Goal: Task Accomplishment & Management: Use online tool/utility

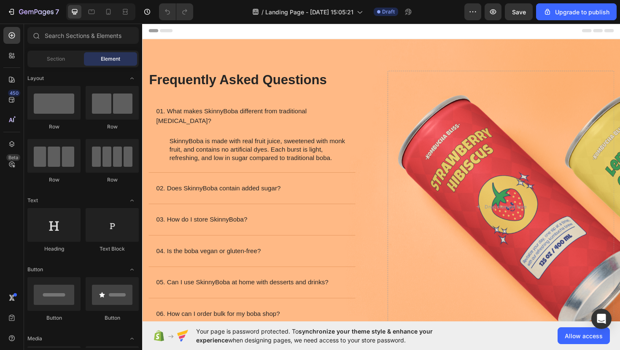
click at [388, 35] on div "Header" at bounding box center [395, 31] width 492 height 17
click at [386, 116] on div "Frequently Asked Questions Heading 01. What makes SkinnyBoba different from tra…" at bounding box center [268, 214] width 240 height 281
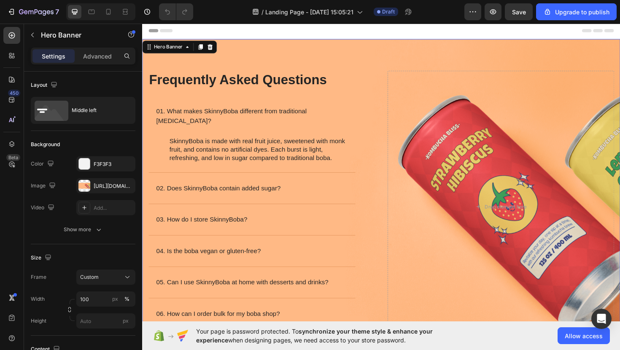
click at [390, 110] on div "Image Frequently Asked Questions Heading 01. What makes SkinnyBoba different fr…" at bounding box center [395, 209] width 506 height 338
click at [97, 187] on div "[URL][DOMAIN_NAME]" at bounding box center [106, 187] width 24 height 8
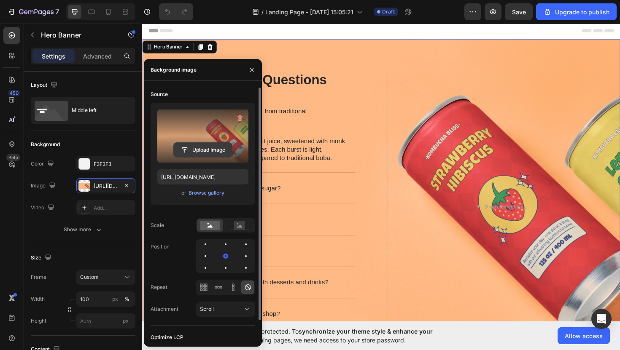
click at [209, 153] on input "file" at bounding box center [203, 150] width 58 height 14
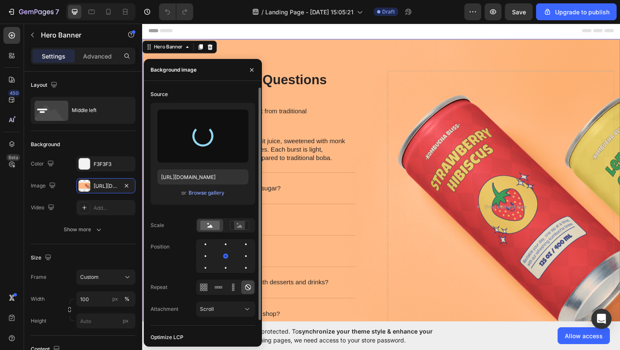
type input "[URL][DOMAIN_NAME]"
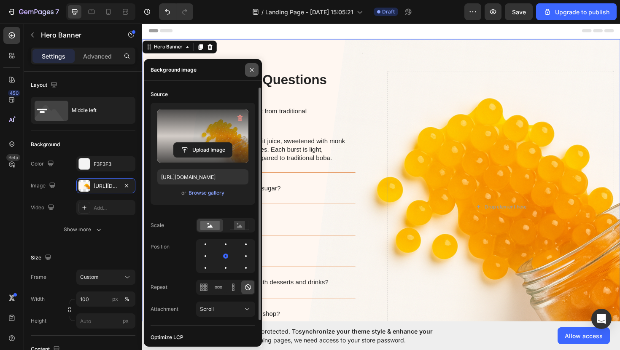
click at [251, 71] on icon "button" at bounding box center [251, 70] width 7 height 7
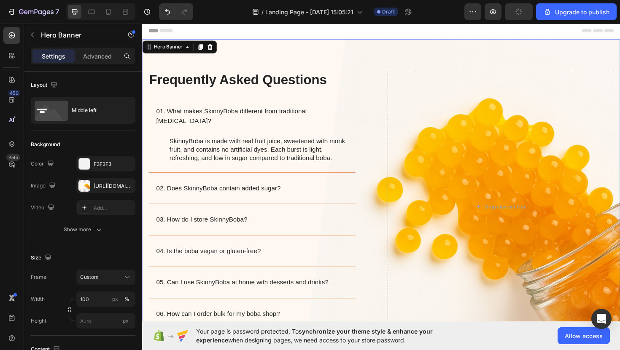
click at [261, 58] on div "Image Frequently Asked Questions Heading 01. What makes SkinnyBoba different fr…" at bounding box center [395, 209] width 506 height 338
click at [308, 47] on div "Image Frequently Asked Questions Heading 01. What makes SkinnyBoba different fr…" at bounding box center [395, 209] width 506 height 338
click at [390, 78] on div "Image Frequently Asked Questions Heading 01. What makes SkinnyBoba different fr…" at bounding box center [395, 209] width 506 height 338
click at [106, 16] on div at bounding box center [108, 11] width 13 height 13
type input "Auto"
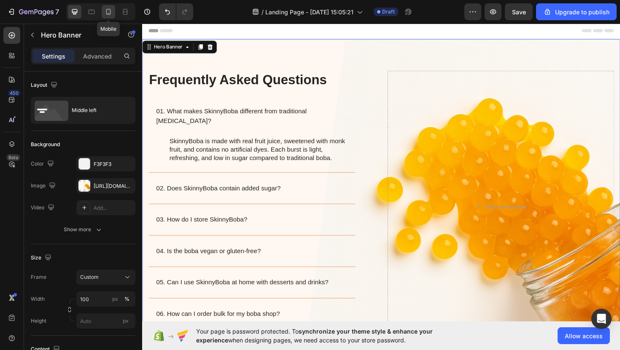
type input "100%"
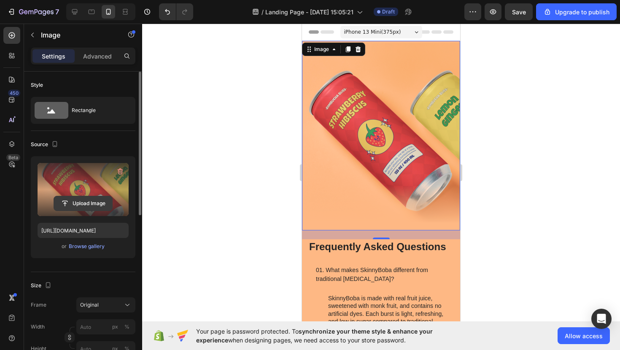
click at [104, 202] on input "file" at bounding box center [83, 203] width 58 height 14
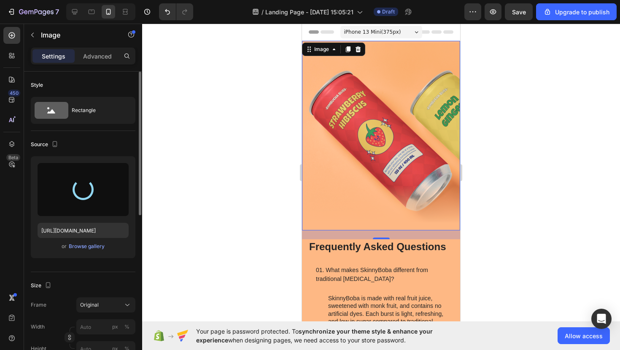
type input "[URL][DOMAIN_NAME]"
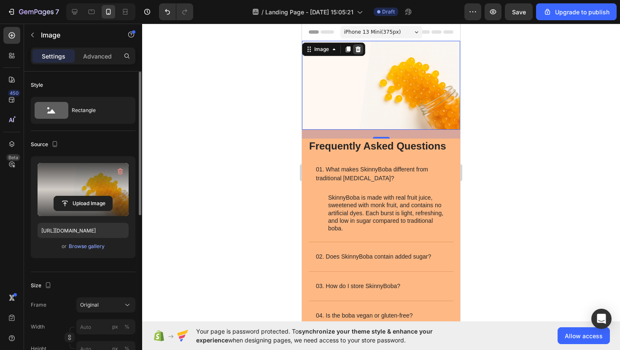
click at [357, 49] on icon at bounding box center [358, 49] width 7 height 7
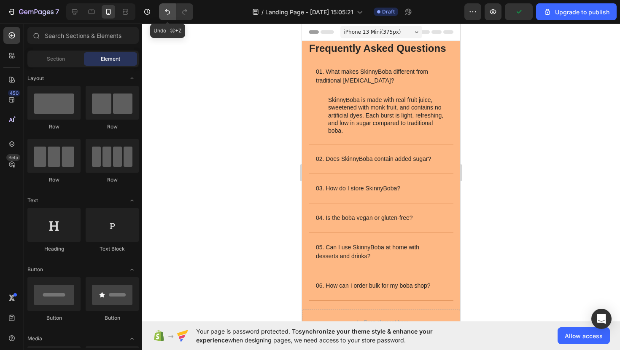
click at [165, 16] on button "Undo/Redo" at bounding box center [167, 11] width 17 height 17
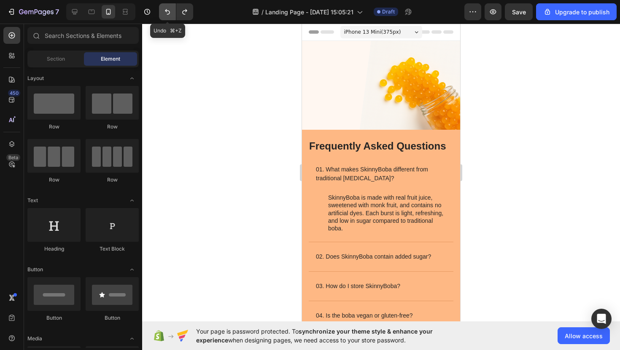
click at [165, 16] on button "Undo/Redo" at bounding box center [167, 11] width 17 height 17
click at [169, 15] on icon "Undo/Redo" at bounding box center [167, 12] width 8 height 8
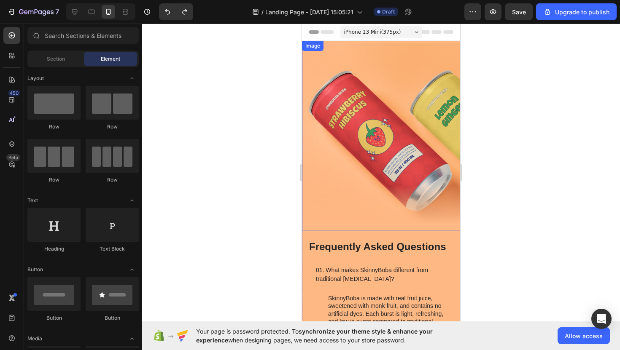
click at [387, 132] on img at bounding box center [381, 136] width 158 height 190
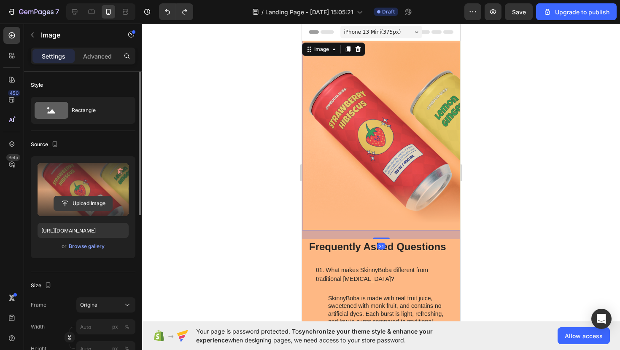
click at [92, 204] on input "file" at bounding box center [83, 203] width 58 height 14
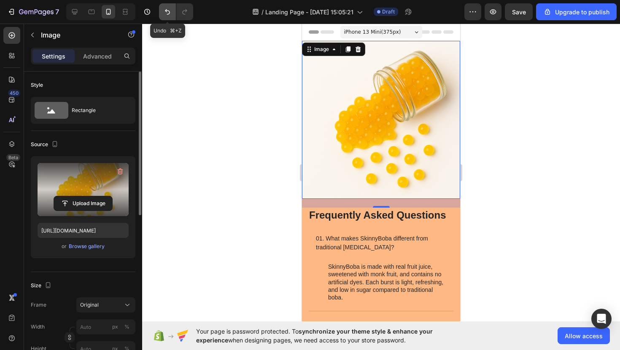
click at [163, 11] on button "Undo/Redo" at bounding box center [167, 11] width 17 height 17
click at [166, 13] on icon "Undo/Redo" at bounding box center [167, 12] width 8 height 8
type input "[URL][DOMAIN_NAME]"
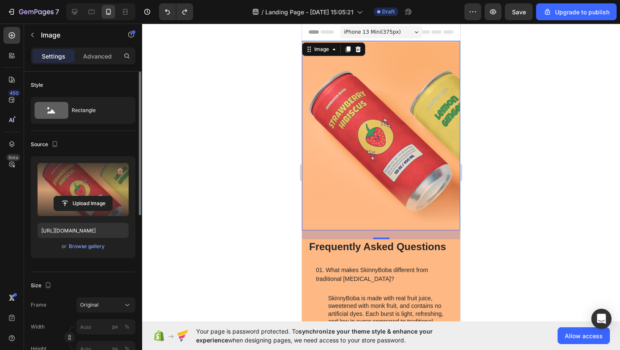
click at [267, 213] on div at bounding box center [381, 187] width 478 height 327
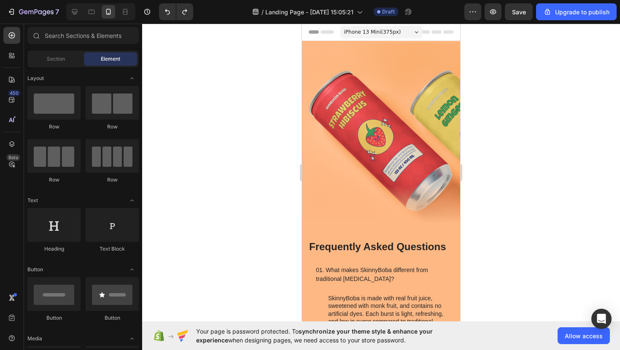
click at [76, 19] on div at bounding box center [100, 11] width 69 height 17
click at [76, 16] on div at bounding box center [74, 11] width 13 height 13
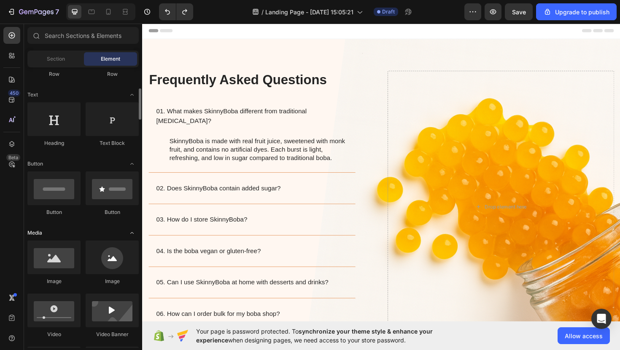
scroll to position [143, 0]
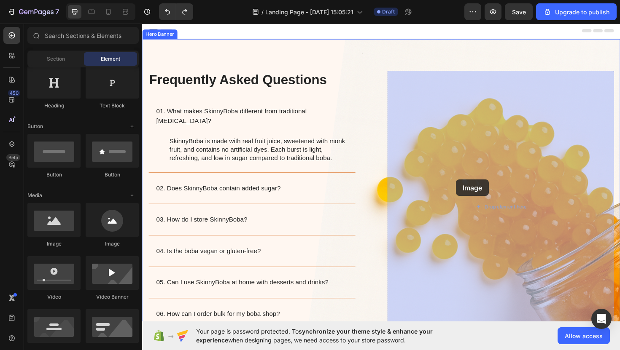
drag, startPoint x: 205, startPoint y: 259, endPoint x: 474, endPoint y: 189, distance: 277.9
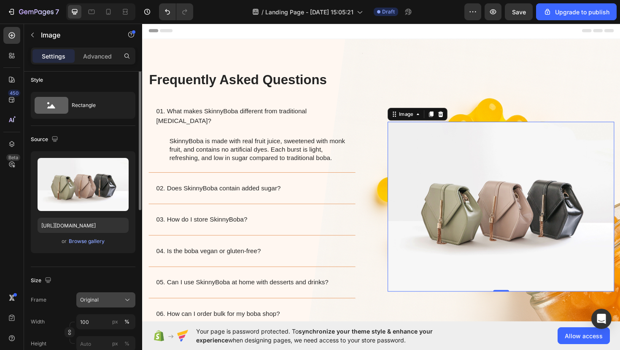
scroll to position [0, 0]
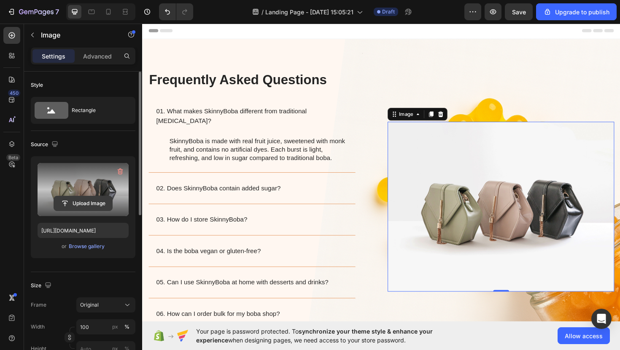
click at [88, 202] on input "file" at bounding box center [83, 203] width 58 height 14
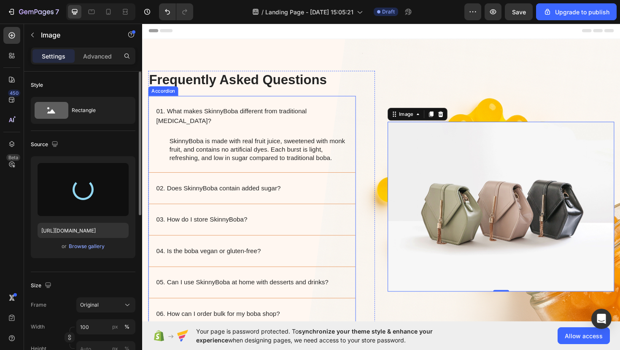
type input "[URL][DOMAIN_NAME]"
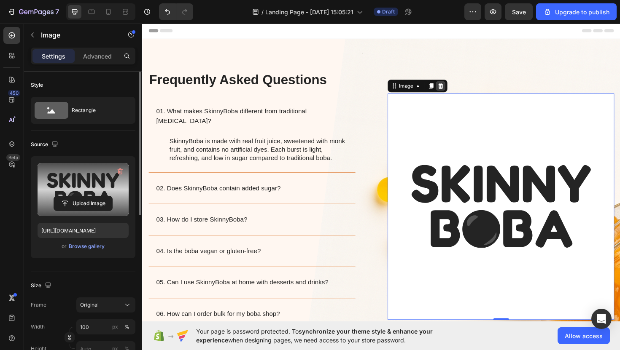
click at [461, 85] on div at bounding box center [458, 90] width 10 height 10
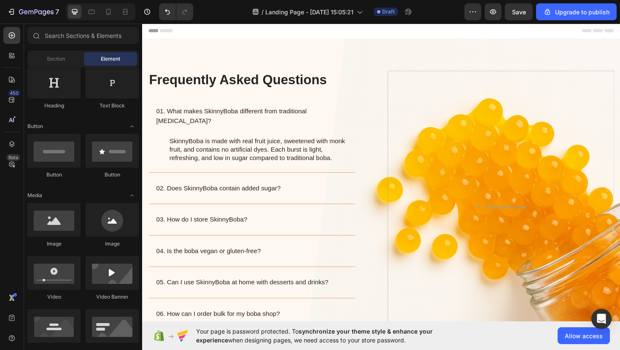
click at [380, 37] on div "Header" at bounding box center [395, 31] width 492 height 17
click at [488, 14] on button "button" at bounding box center [492, 11] width 17 height 17
click at [492, 8] on icon "button" at bounding box center [493, 12] width 8 height 8
click at [492, 12] on icon "button" at bounding box center [493, 11] width 6 height 5
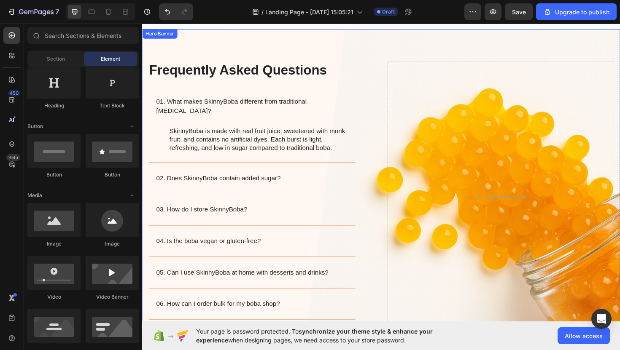
scroll to position [26, 0]
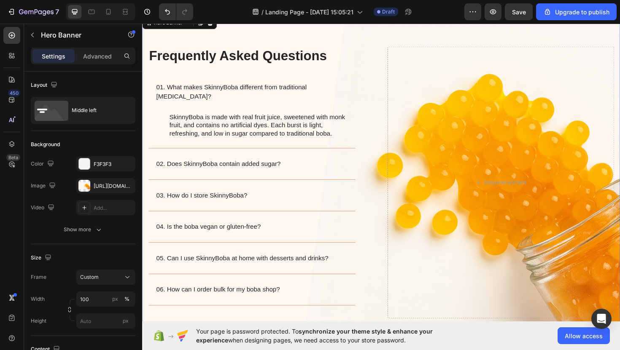
click at [392, 296] on div "Image Frequently Asked Questions Heading 01. What makes SkinnyBoba different fr…" at bounding box center [395, 183] width 506 height 338
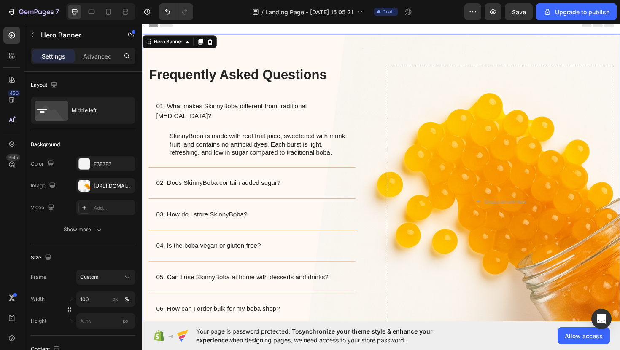
scroll to position [0, 0]
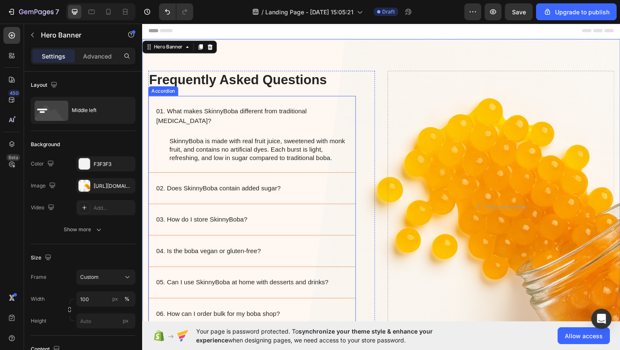
click at [298, 120] on p "01. What makes SkinnyBoba different from traditional [MEDICAL_DATA]?" at bounding box center [251, 122] width 189 height 20
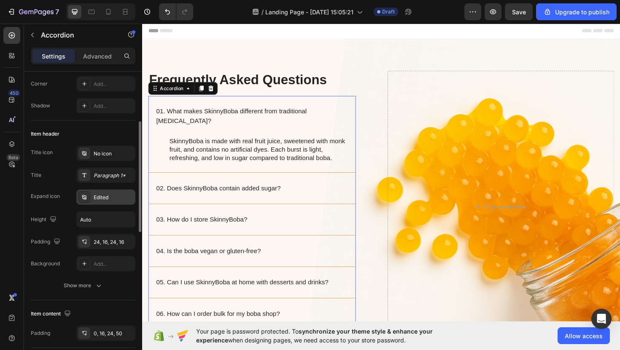
scroll to position [298, 0]
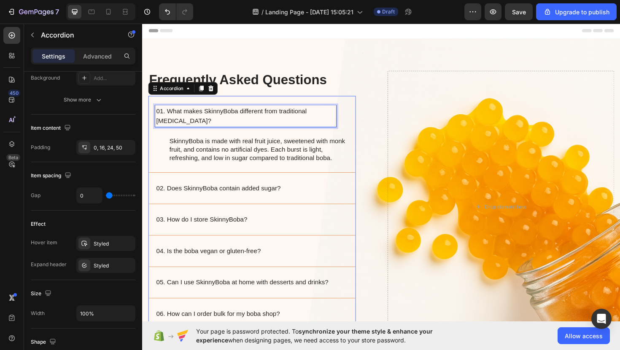
click at [339, 122] on div "01. What makes SkinnyBoba different from traditional [MEDICAL_DATA]?" at bounding box center [252, 121] width 192 height 23
click at [359, 95] on div "Frequently Asked Questions Heading 01. What makes SkinnyBoba different from tra…" at bounding box center [258, 214] width 220 height 281
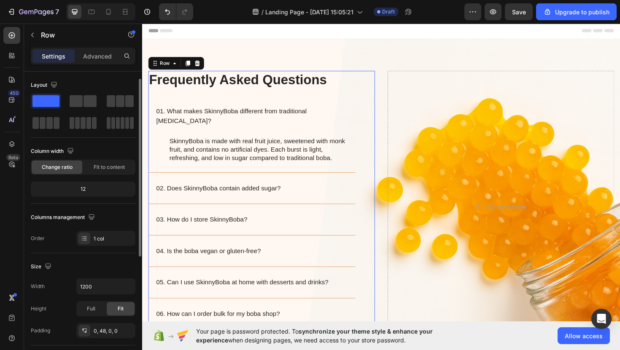
scroll to position [212, 0]
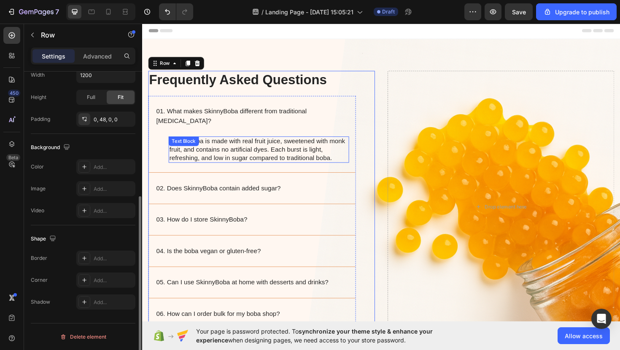
click at [269, 144] on p "SkinnyBoba is made with real fruit juice, sweetened with monk fruit, and contai…" at bounding box center [265, 157] width 189 height 26
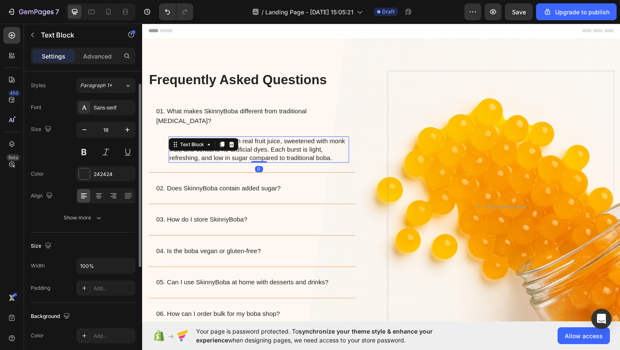
scroll to position [0, 0]
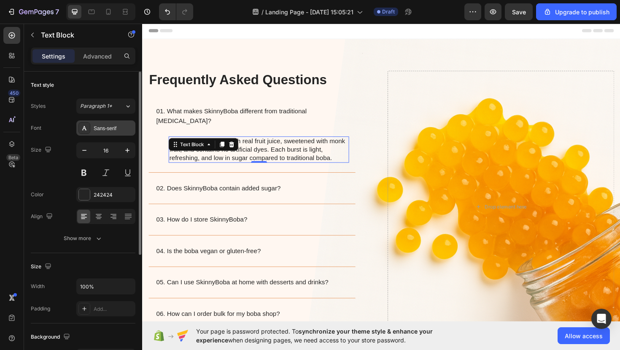
click at [105, 129] on div "Sans-serif" at bounding box center [114, 129] width 40 height 8
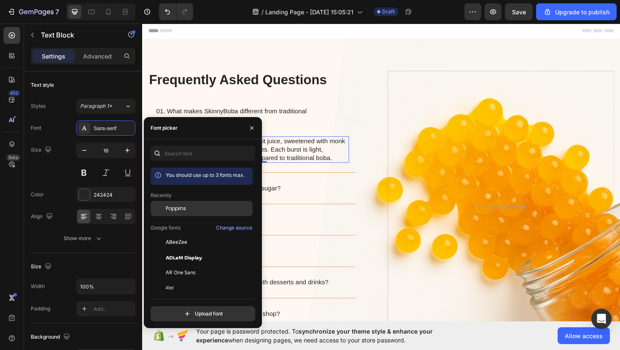
click at [180, 209] on span "Poppins" at bounding box center [176, 209] width 20 height 8
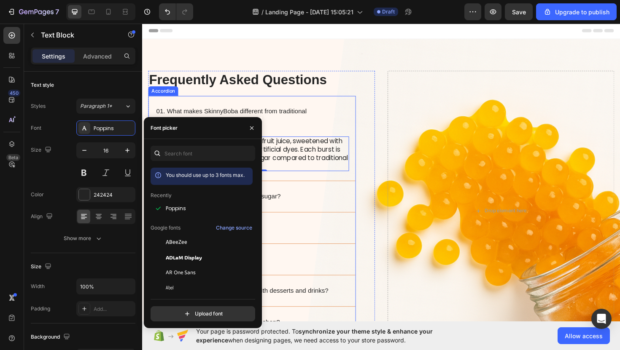
click at [305, 114] on p "01. What makes SkinnyBoba different from traditional [MEDICAL_DATA]?" at bounding box center [251, 122] width 189 height 20
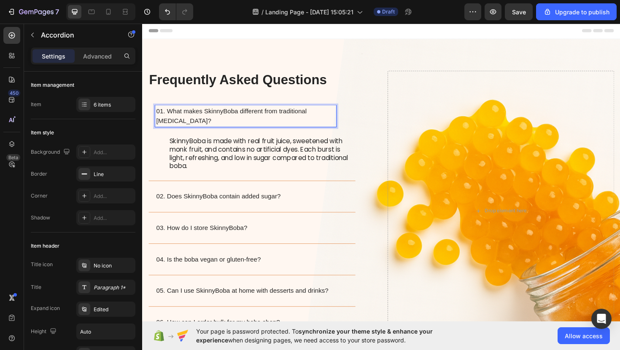
click at [257, 202] on p "02. Does SkinnyBoba contain added sugar?" at bounding box center [223, 207] width 132 height 10
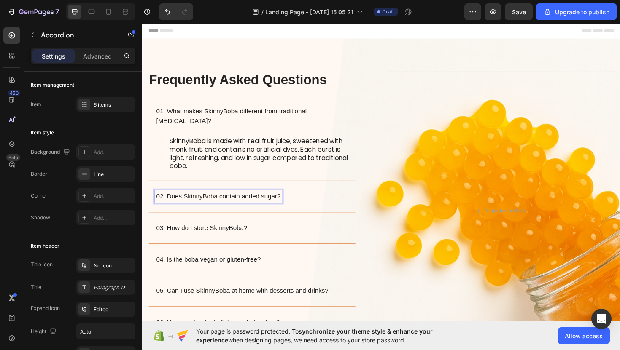
click at [314, 201] on div "02. Does SkinnyBoba contain added sugar?" at bounding box center [252, 207] width 192 height 13
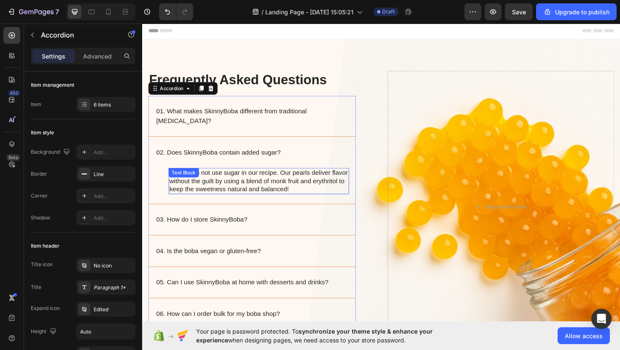
click at [279, 185] on p "No! We do not use sugar in our recipe. Our pearls deliver flavor without the gu…" at bounding box center [265, 190] width 189 height 26
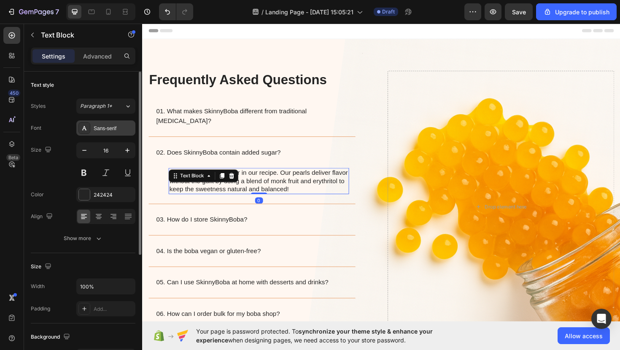
click at [114, 125] on div "Sans-serif" at bounding box center [114, 129] width 40 height 8
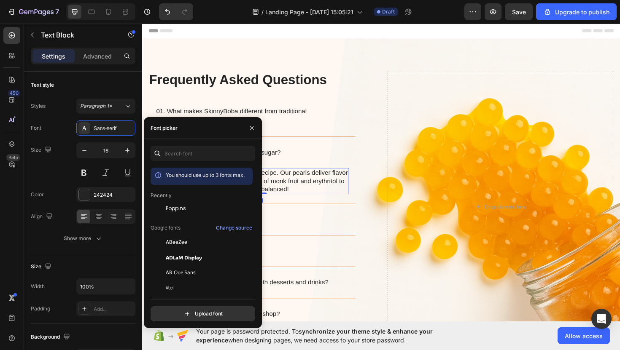
click at [186, 265] on div "Poppins" at bounding box center [202, 272] width 102 height 15
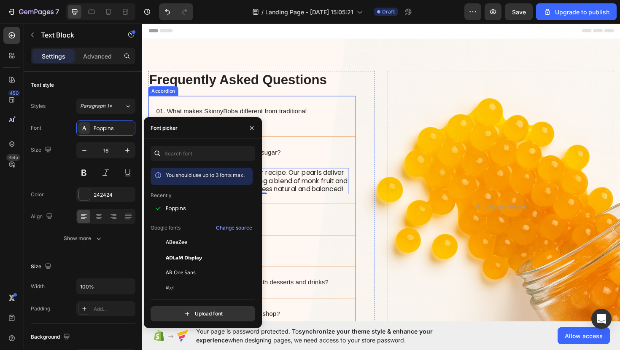
click at [332, 234] on div "03. How do I store SkinnyBoba?" at bounding box center [252, 231] width 192 height 13
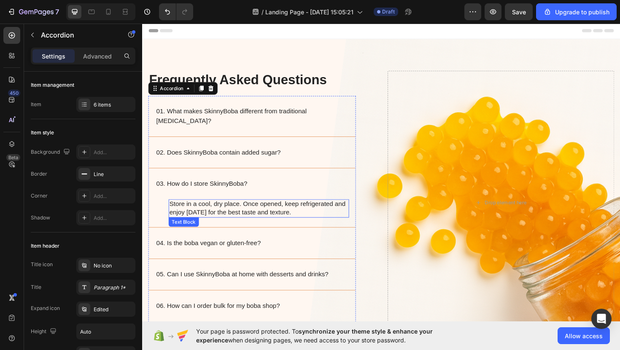
click at [274, 211] on p "Store in a cool, dry place. Once opened, keep refrigerated and enjoy [DATE] for…" at bounding box center [265, 220] width 189 height 18
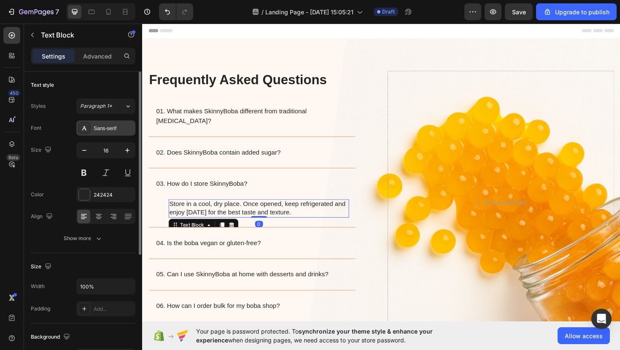
click at [114, 131] on div "Sans-serif" at bounding box center [114, 129] width 40 height 8
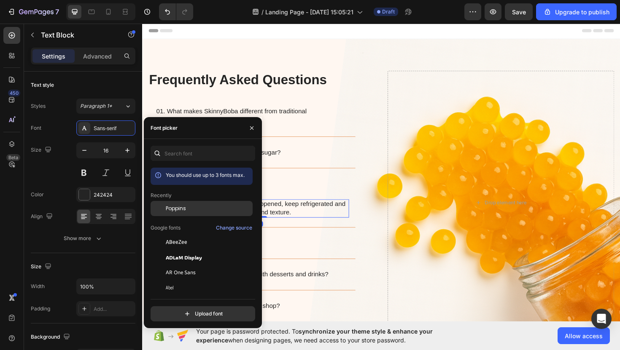
click at [199, 265] on div "Poppins" at bounding box center [202, 272] width 102 height 15
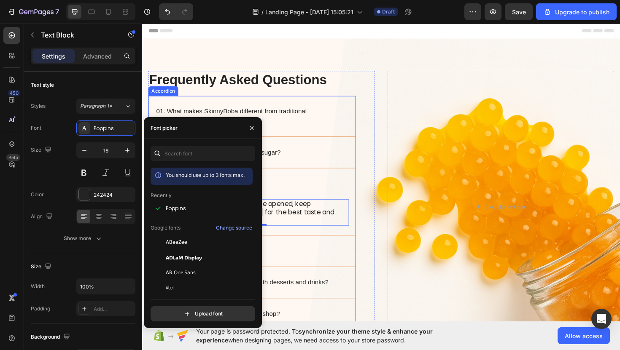
click at [320, 258] on div "04. Is the boba vegan or gluten-free?" at bounding box center [252, 264] width 192 height 13
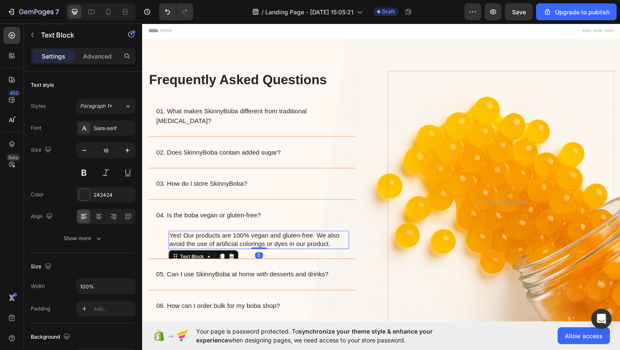
click at [305, 244] on p "Yes! Our products are 100% vegan and gluten-free. We also avoid the use of arti…" at bounding box center [265, 253] width 189 height 18
click at [116, 127] on div "Sans-serif" at bounding box center [114, 129] width 40 height 8
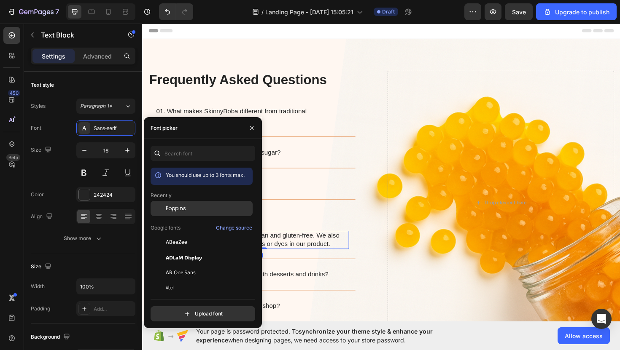
click at [169, 212] on span "Poppins" at bounding box center [176, 209] width 20 height 8
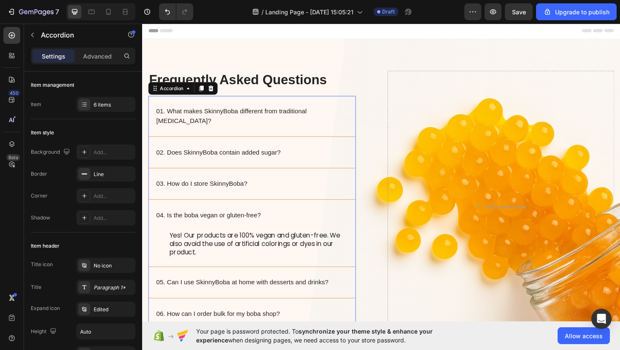
click at [305, 220] on div "04. Is the boba vegan or gluten-free?" at bounding box center [252, 226] width 192 height 13
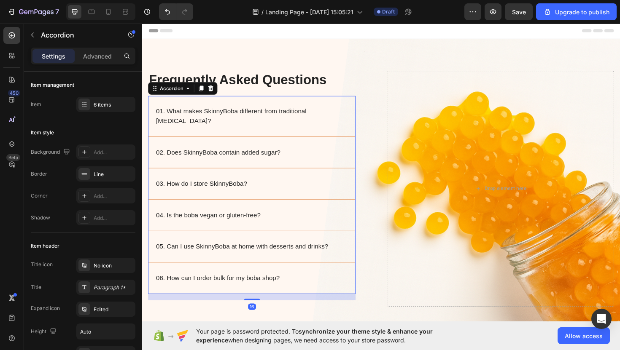
click at [279, 220] on div "04. Is the boba vegan or gluten-free?" at bounding box center [252, 226] width 192 height 13
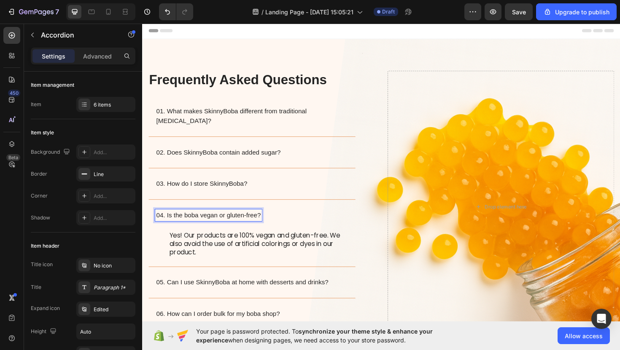
click at [255, 222] on p "04. Is the boba vegan or gluten-free?" at bounding box center [212, 227] width 110 height 10
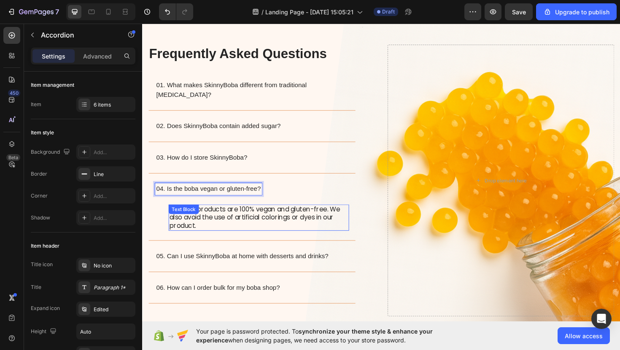
scroll to position [68, 0]
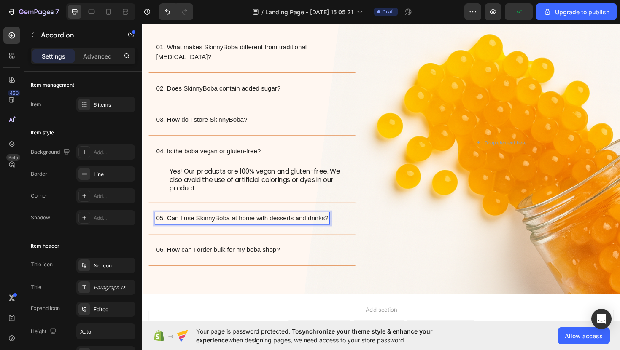
click at [299, 225] on p "05. Can I use SkinnyBoba at home with desserts and drinks?" at bounding box center [248, 230] width 182 height 10
click at [342, 224] on div "05. Can I use SkinnyBoba at home with desserts and drinks?" at bounding box center [252, 230] width 192 height 13
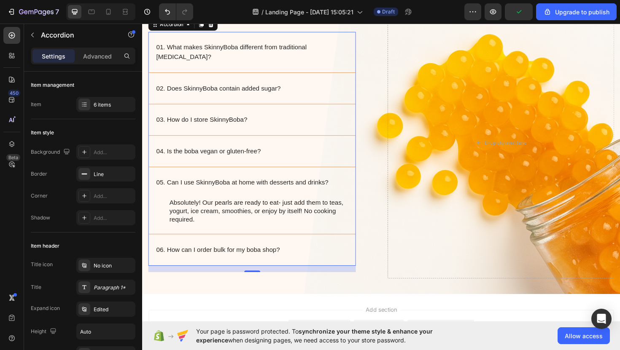
click at [273, 215] on p "Absolutely! Our pearls are ready to eat- just add them to teas, yogurt, ice cre…" at bounding box center [265, 223] width 189 height 26
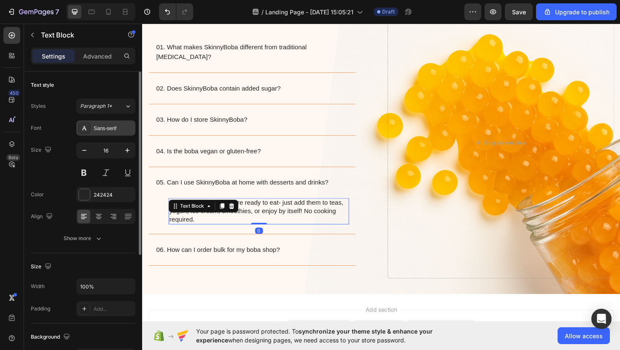
click at [124, 134] on div "Sans-serif" at bounding box center [105, 128] width 59 height 15
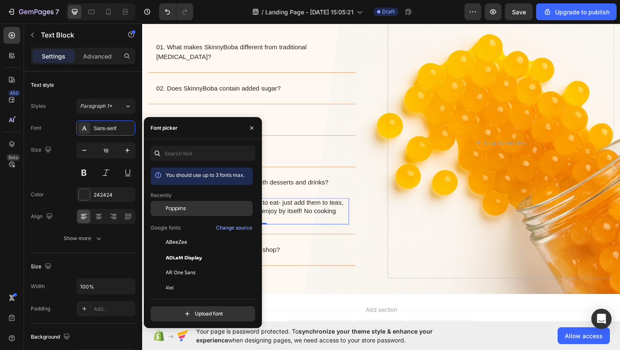
click at [215, 209] on div "Poppins" at bounding box center [208, 209] width 85 height 8
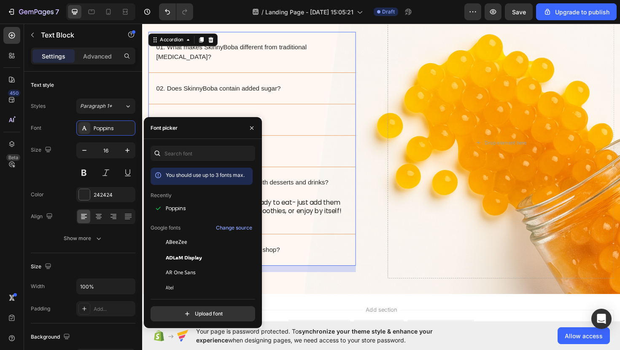
click at [302, 247] on div "06. How can I order bulk for my boba shop?" at bounding box center [258, 263] width 219 height 33
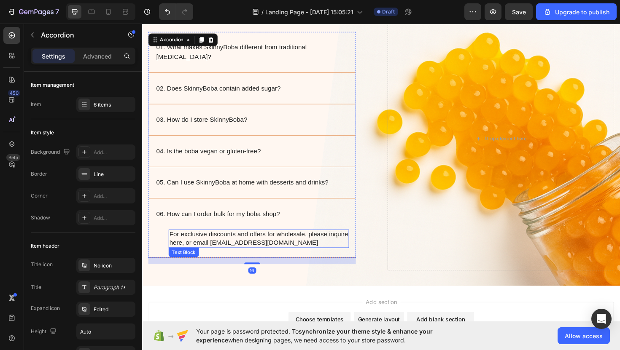
click at [287, 243] on p "For exclusive discounts and offers for wholesale, please inquire here, or email…" at bounding box center [265, 252] width 189 height 18
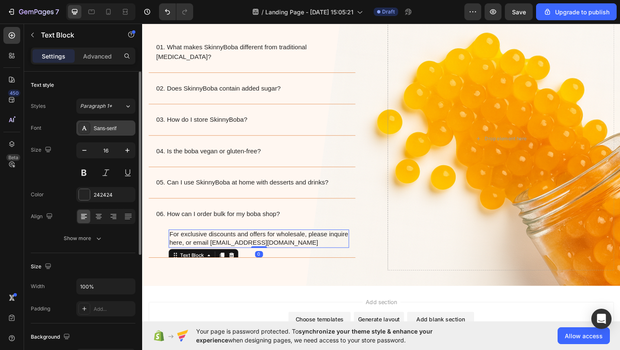
click at [115, 127] on div "Sans-serif" at bounding box center [114, 129] width 40 height 8
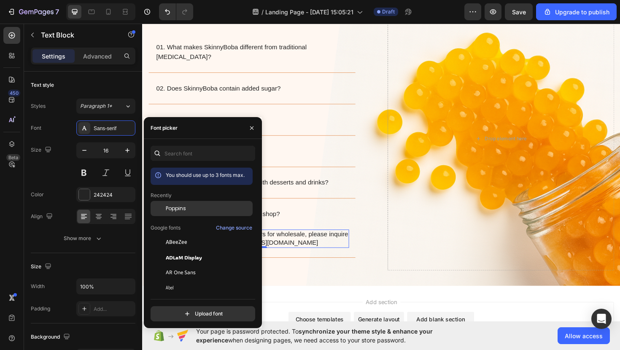
click at [204, 205] on div "Poppins" at bounding box center [208, 209] width 85 height 8
click at [331, 250] on div "For exclusive discounts and offers for wholesale, please inquire here, or email…" at bounding box center [265, 251] width 191 height 19
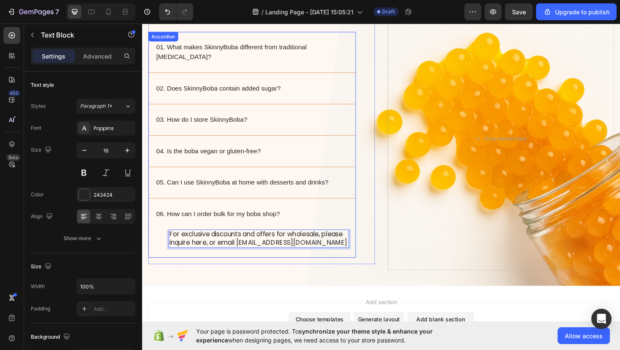
click at [333, 263] on div "Frequently Asked Questions Heading 01. What makes SkinnyBoba different from tra…" at bounding box center [258, 142] width 220 height 273
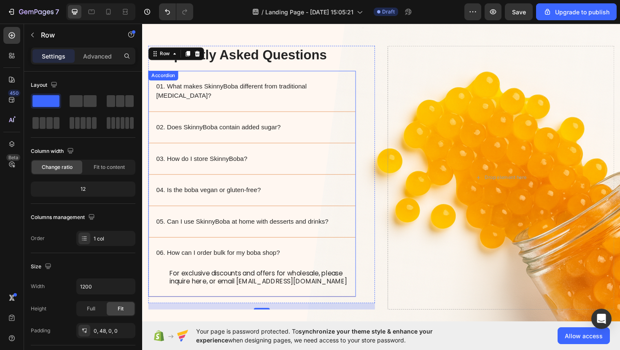
scroll to position [0, 0]
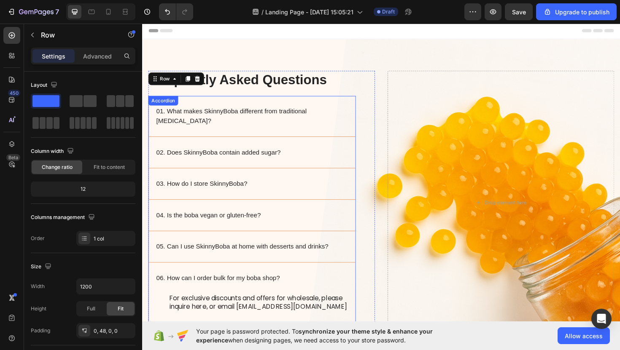
click at [329, 124] on div "01. What makes SkinnyBoba different from traditional [MEDICAL_DATA]?" at bounding box center [258, 121] width 219 height 43
